Goal: Transaction & Acquisition: Purchase product/service

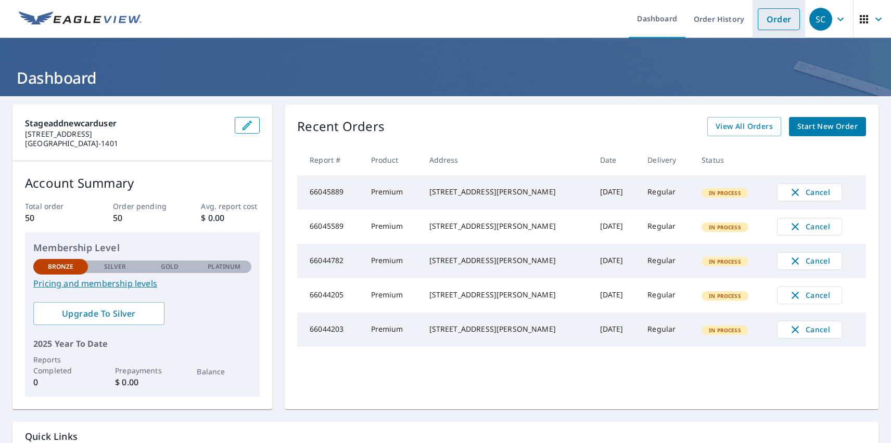
click at [770, 19] on link "Order" at bounding box center [778, 19] width 42 height 22
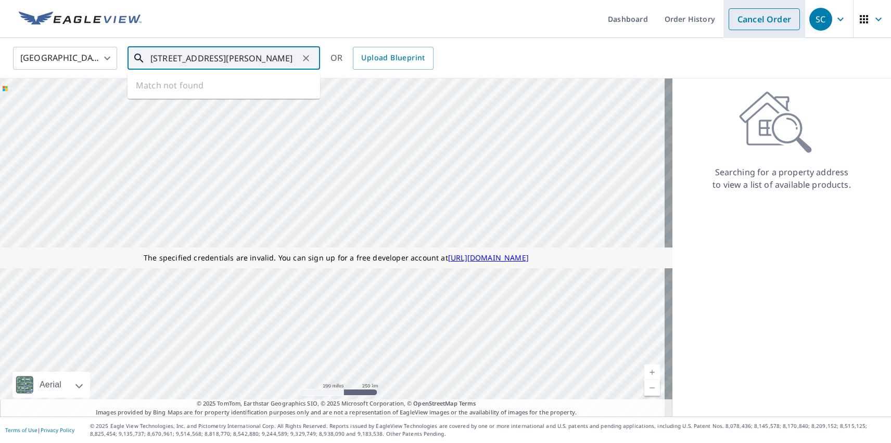
type input "[STREET_ADDRESS][PERSON_NAME]"
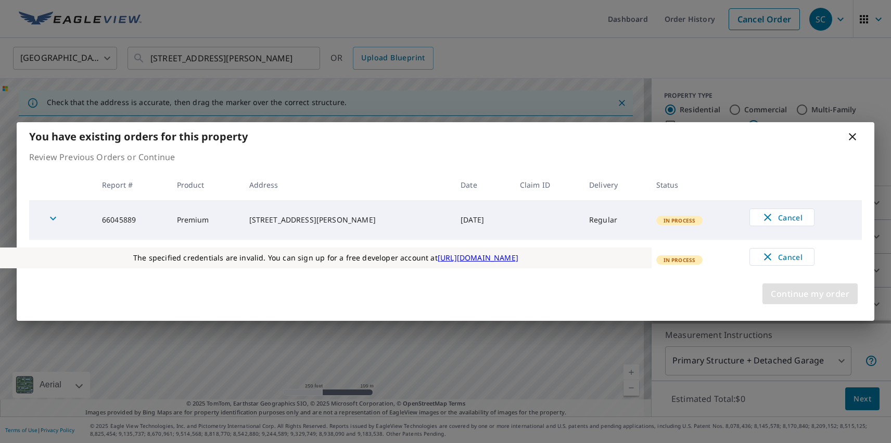
click at [809, 294] on span "Continue my order" at bounding box center [809, 294] width 79 height 15
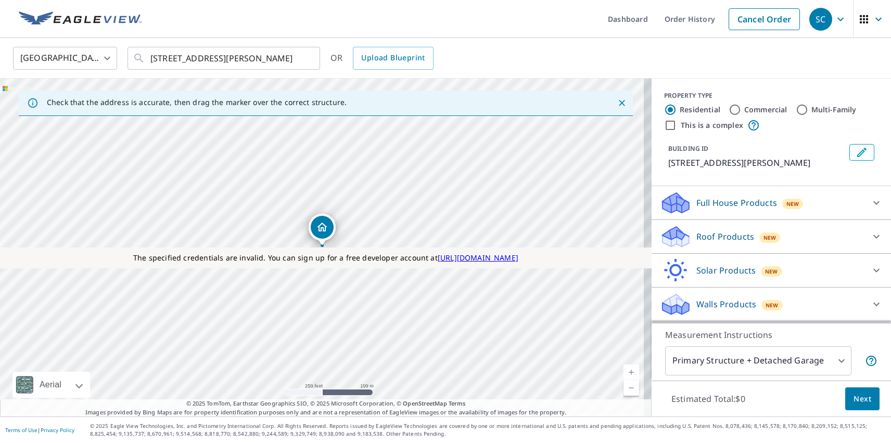
click at [716, 237] on p "Roof Products" at bounding box center [725, 236] width 58 height 12
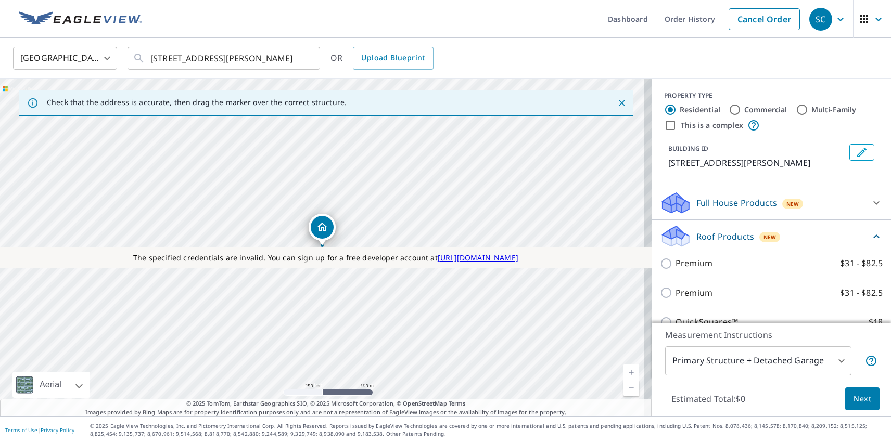
click at [685, 293] on p "Premium" at bounding box center [693, 293] width 37 height 13
click at [675, 293] on input "Premium $31 - $82.5" at bounding box center [668, 293] width 16 height 12
checkbox input "true"
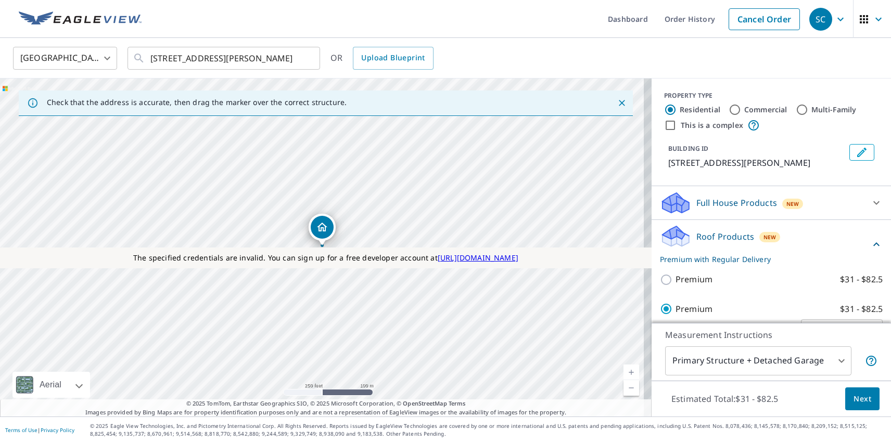
click at [854, 398] on span "Next" at bounding box center [862, 399] width 18 height 13
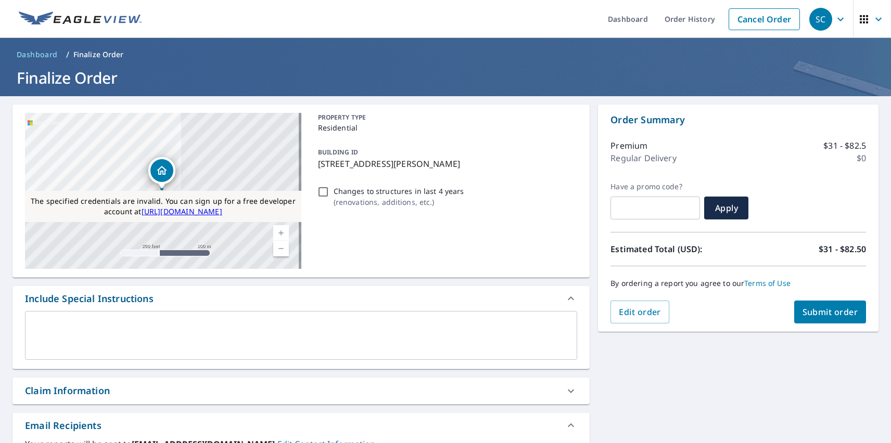
click at [813, 19] on div "SC" at bounding box center [820, 19] width 23 height 23
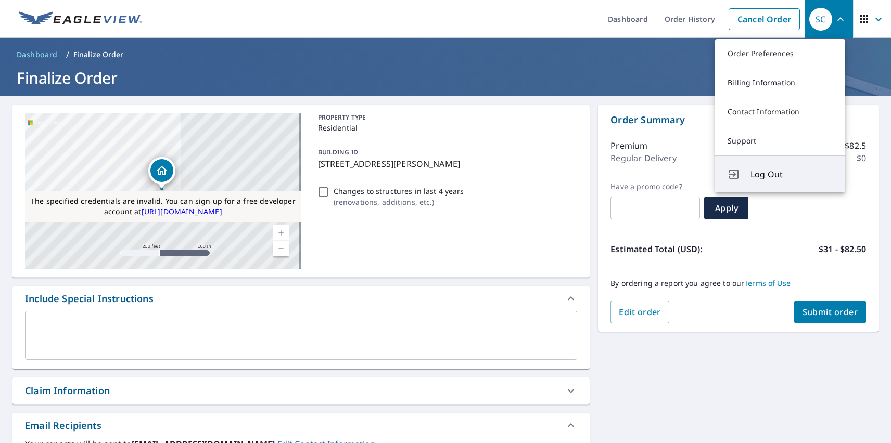
click at [791, 174] on span "Log Out" at bounding box center [791, 174] width 82 height 12
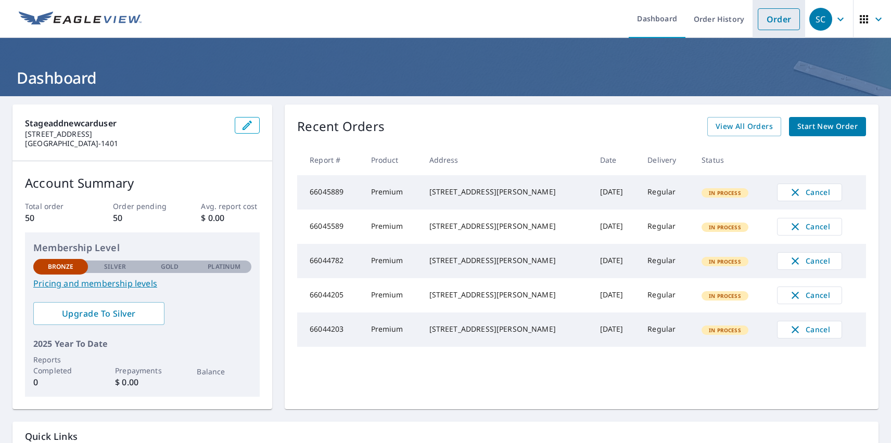
click at [770, 19] on link "Order" at bounding box center [778, 19] width 42 height 22
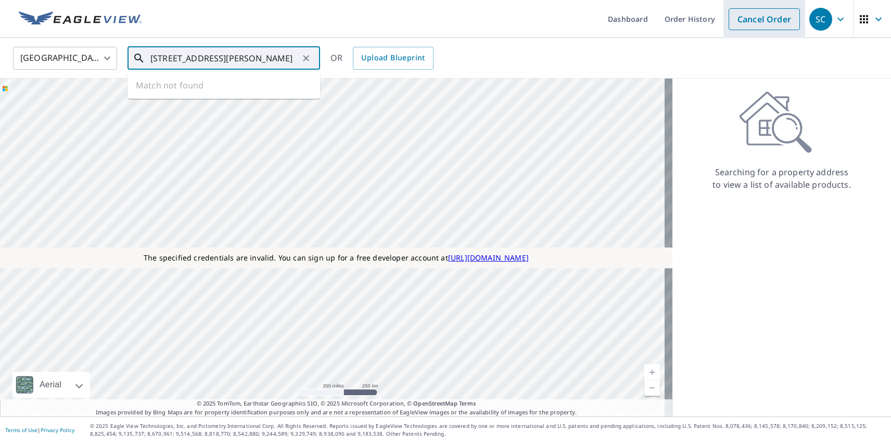
type input "[STREET_ADDRESS][PERSON_NAME]"
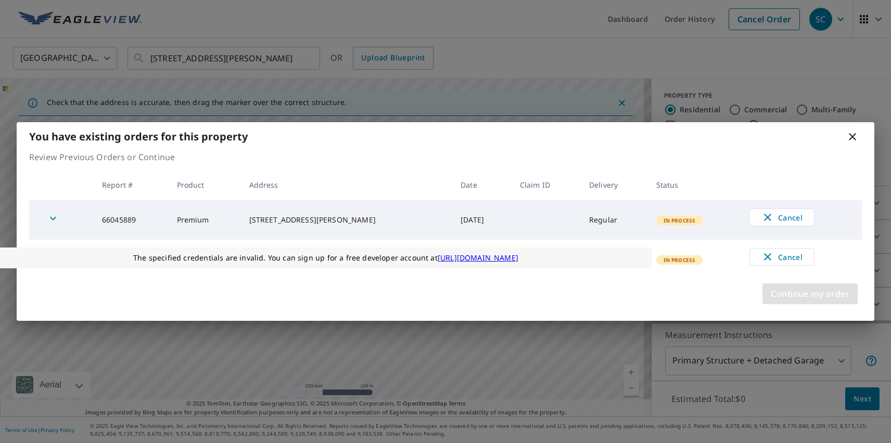
click at [809, 294] on span "Continue my order" at bounding box center [809, 294] width 79 height 15
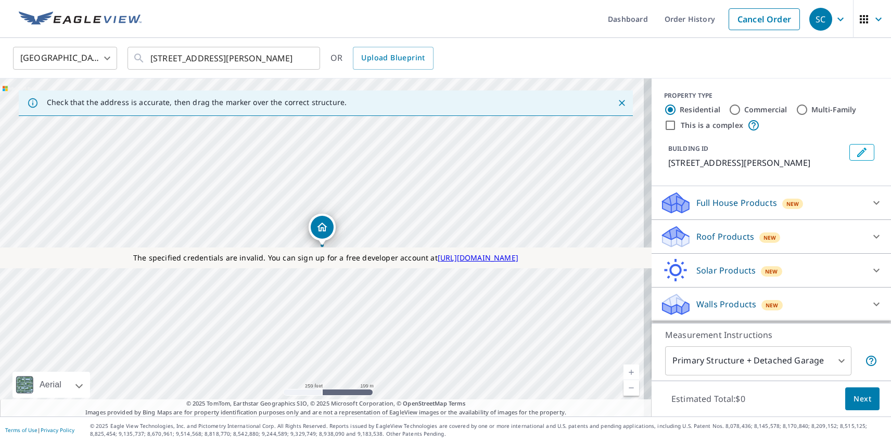
click at [716, 237] on p "Roof Products" at bounding box center [725, 236] width 58 height 12
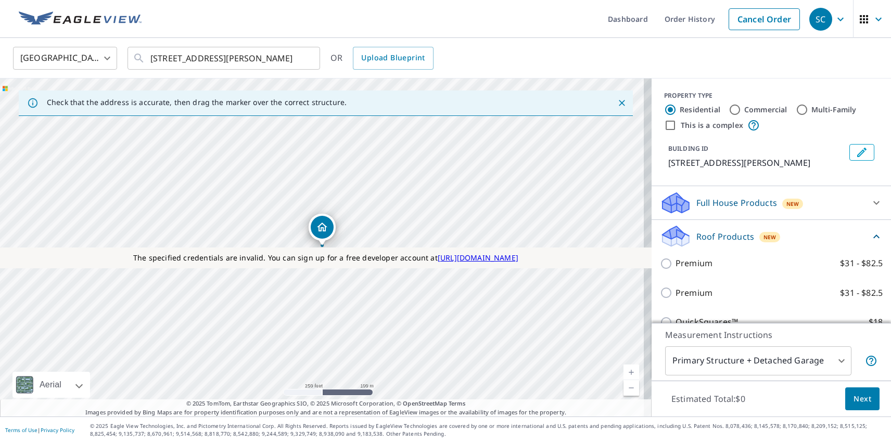
click at [685, 293] on p "Premium" at bounding box center [693, 293] width 37 height 13
click at [675, 293] on input "Premium $31 - $82.5" at bounding box center [668, 293] width 16 height 12
checkbox input "true"
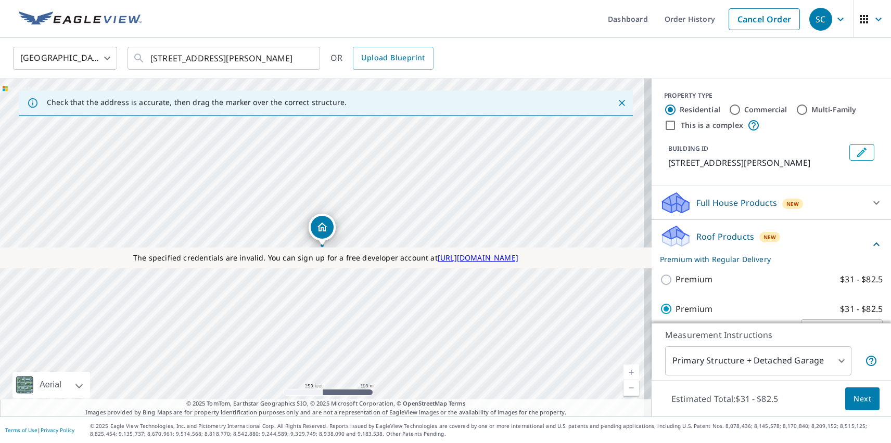
click at [854, 398] on span "Next" at bounding box center [862, 399] width 18 height 13
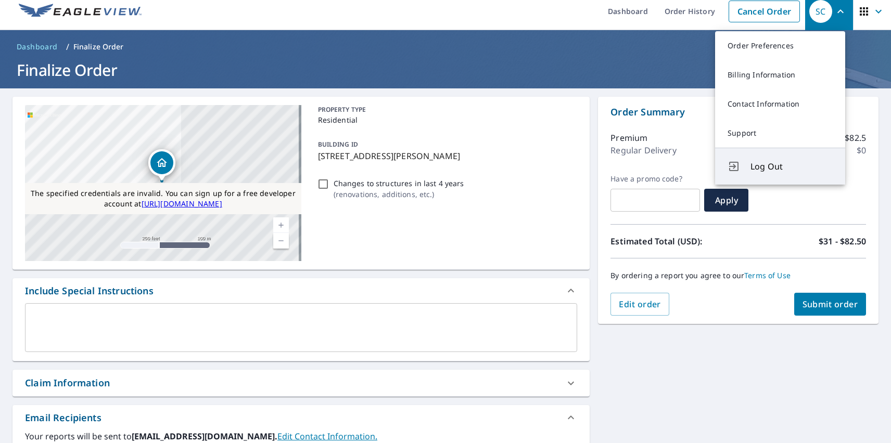
click at [791, 166] on span "Log Out" at bounding box center [791, 166] width 82 height 12
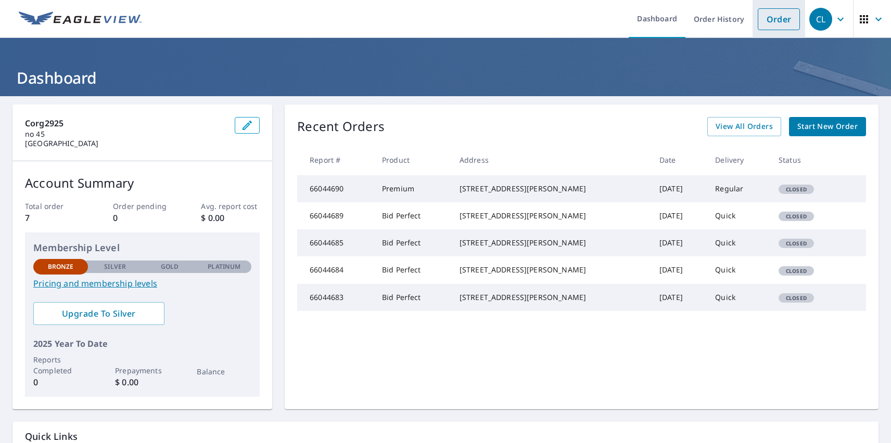
click at [770, 19] on link "Order" at bounding box center [778, 19] width 42 height 22
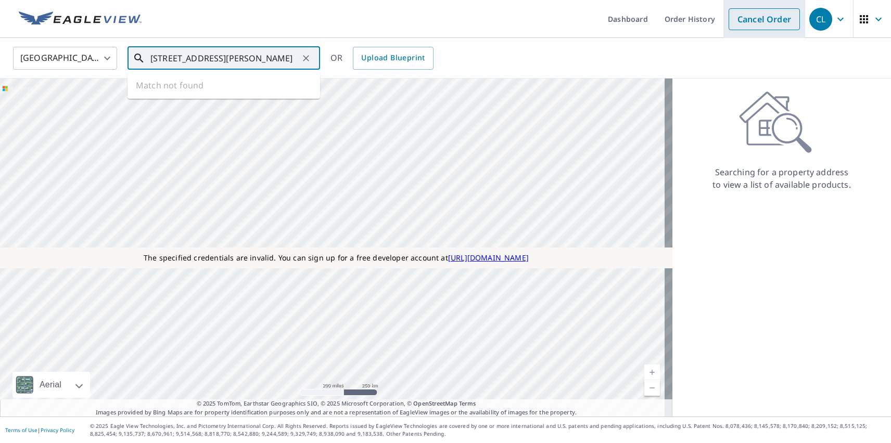
type input "[STREET_ADDRESS][PERSON_NAME]"
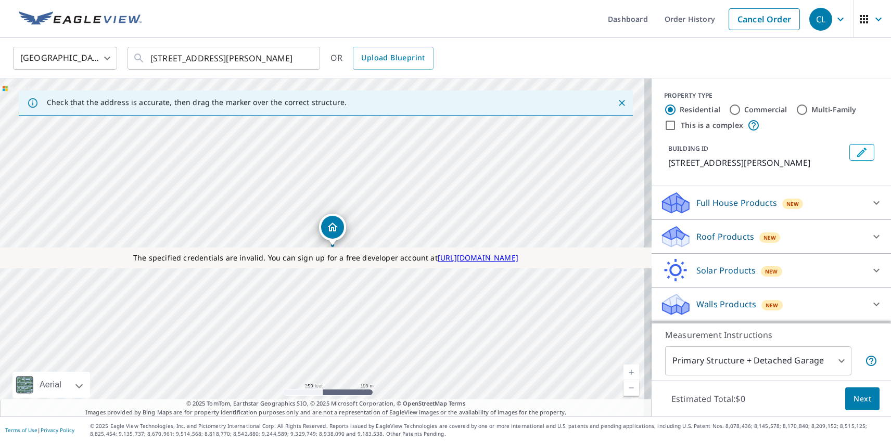
click at [716, 237] on p "Roof Products" at bounding box center [725, 236] width 58 height 12
click at [692, 345] on p "Bid Perfect™" at bounding box center [700, 351] width 50 height 13
click at [675, 346] on input "Bid Perfect™ $18" at bounding box center [668, 352] width 16 height 12
checkbox input "true"
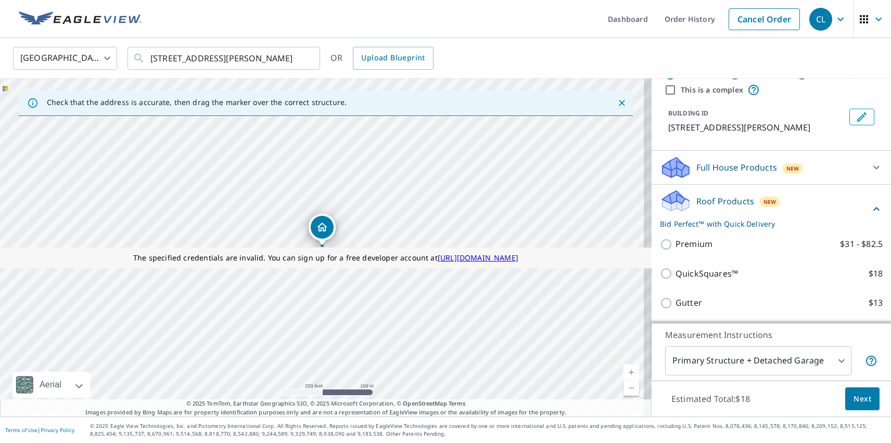
click at [854, 398] on span "Next" at bounding box center [862, 399] width 18 height 13
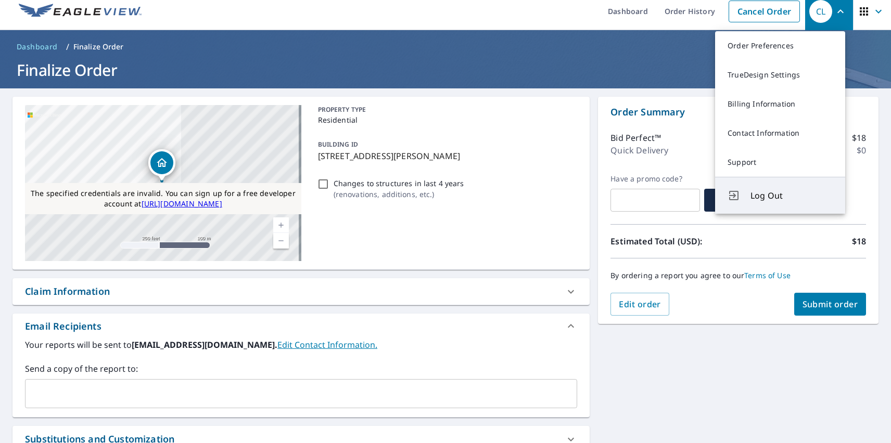
click at [791, 196] on span "Log Out" at bounding box center [791, 195] width 82 height 12
